Goal: Task Accomplishment & Management: Use online tool/utility

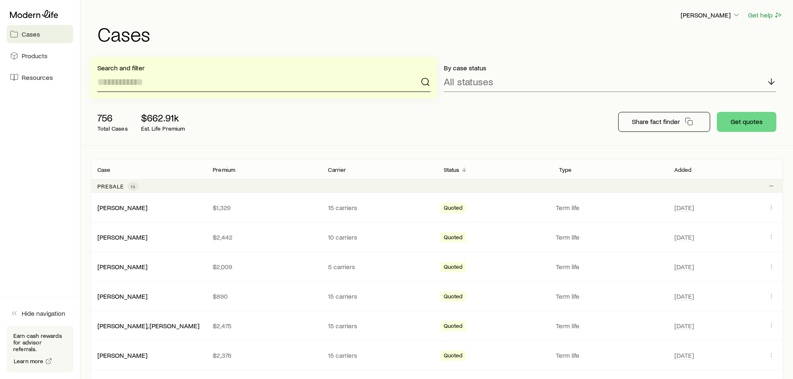
click at [256, 86] on input at bounding box center [263, 82] width 333 height 20
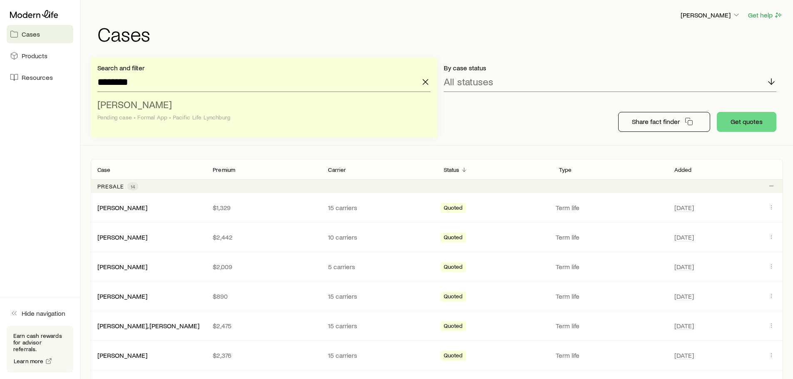
click at [157, 107] on span "[PERSON_NAME]" at bounding box center [134, 104] width 74 height 12
type input "**********"
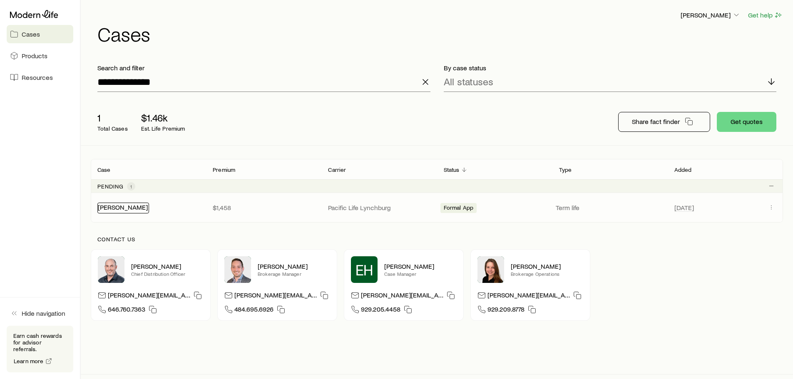
click at [130, 206] on link "[PERSON_NAME]" at bounding box center [123, 207] width 50 height 8
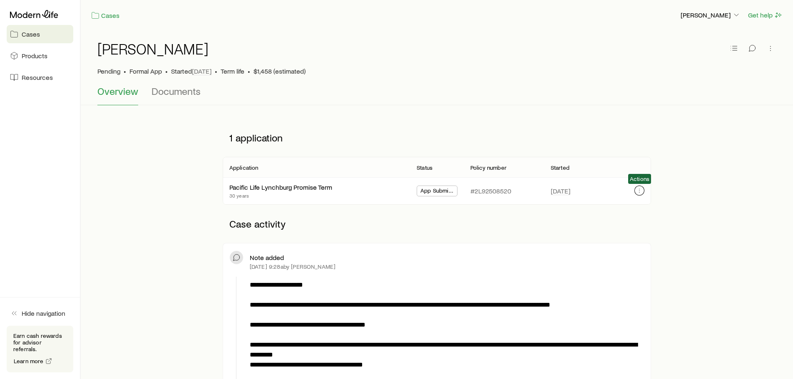
click at [640, 188] on icon "button" at bounding box center [639, 190] width 7 height 7
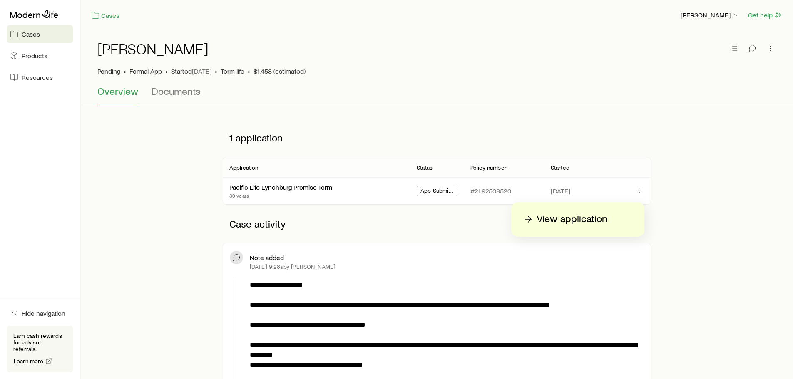
click at [572, 221] on p "View application" at bounding box center [571, 219] width 71 height 13
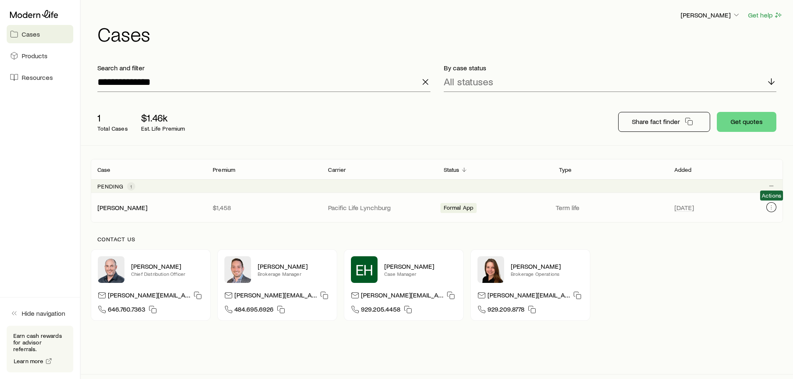
click at [769, 204] on icon "Client cases" at bounding box center [771, 207] width 7 height 7
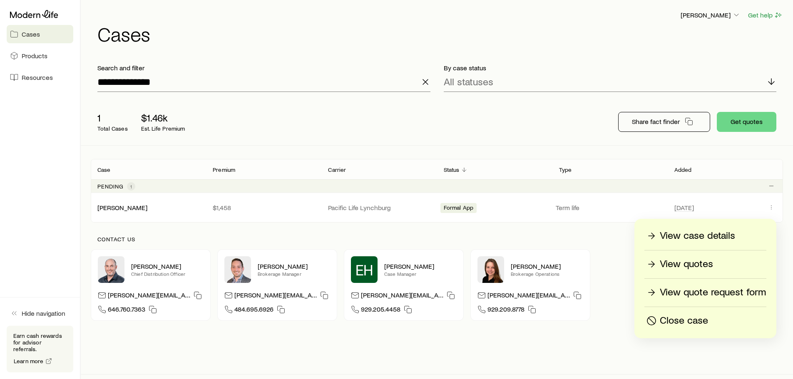
click at [695, 290] on p "View quote request form" at bounding box center [713, 292] width 106 height 13
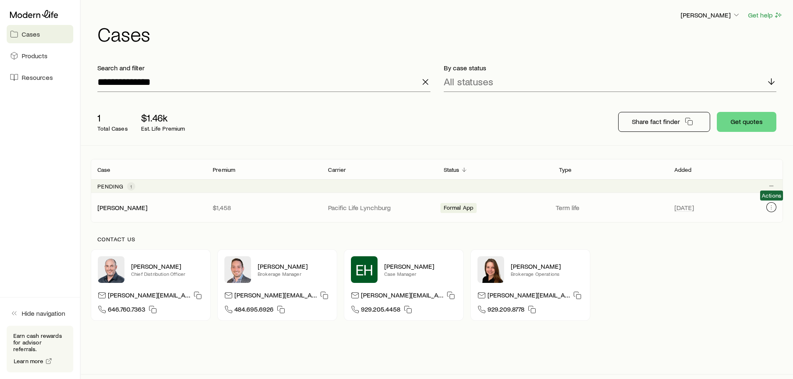
click at [768, 206] on icon "Client cases" at bounding box center [771, 207] width 7 height 7
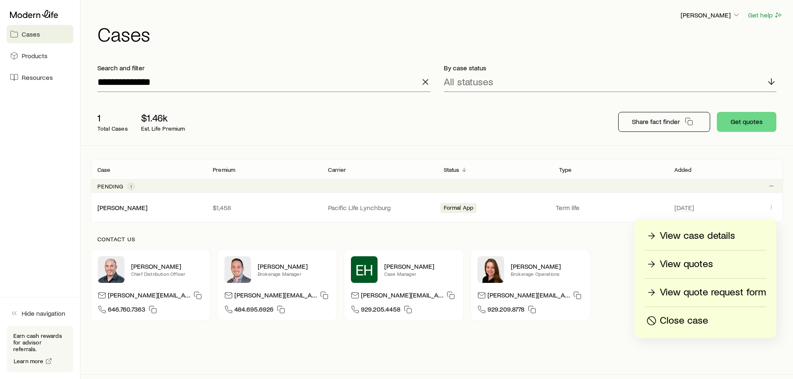
click at [698, 263] on p "View quotes" at bounding box center [686, 264] width 53 height 13
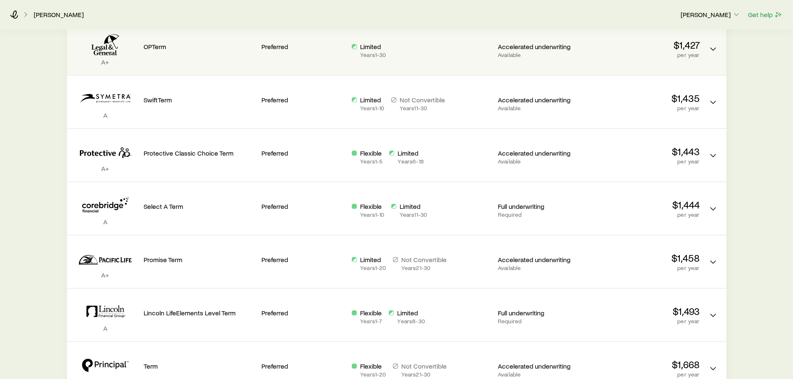
scroll to position [291, 0]
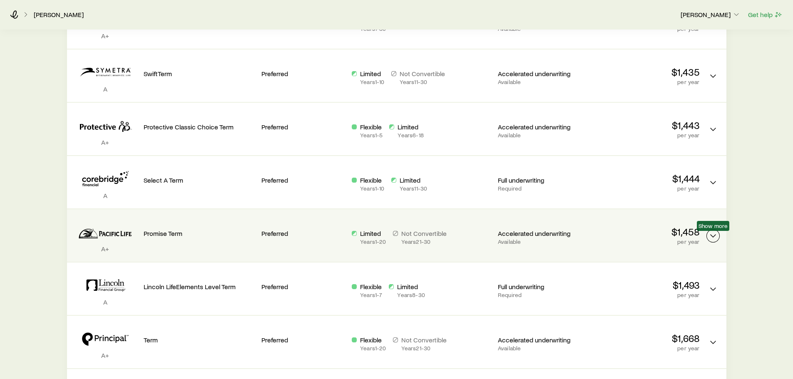
click at [710, 233] on icon "Term quotes" at bounding box center [713, 236] width 10 height 10
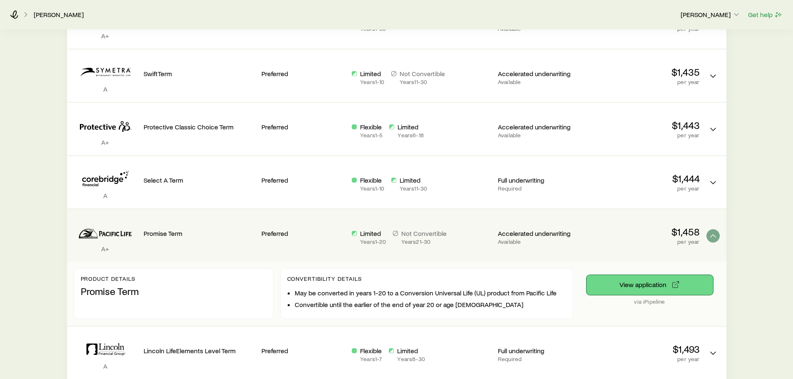
click at [631, 286] on button "View application" at bounding box center [649, 285] width 127 height 20
